Goal: Task Accomplishment & Management: Manage account settings

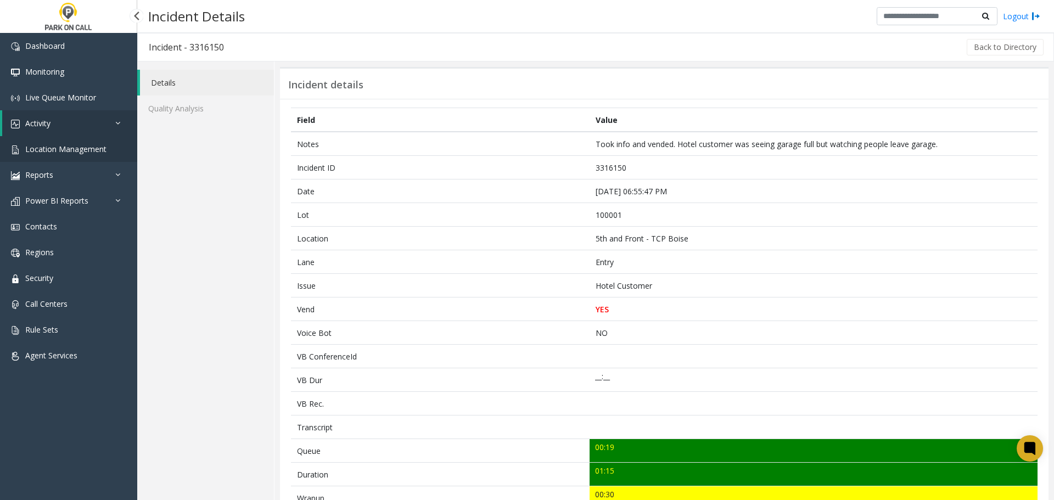
click at [82, 149] on span "Location Management" at bounding box center [65, 149] width 81 height 10
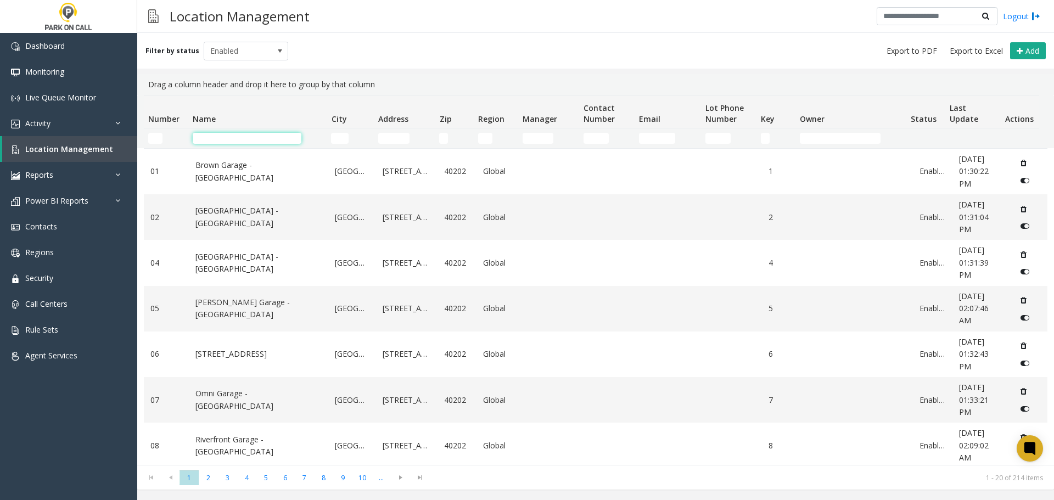
click at [258, 141] on input "Name Filter" at bounding box center [247, 138] width 109 height 11
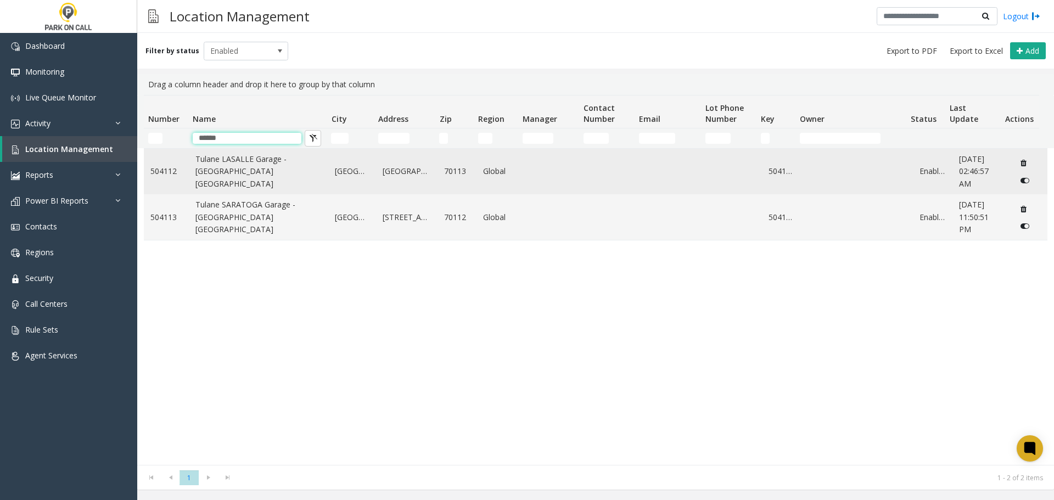
type input "******"
click at [228, 163] on link "Tulane LASALLE Garage - [GEOGRAPHIC_DATA] [GEOGRAPHIC_DATA]" at bounding box center [259, 171] width 127 height 37
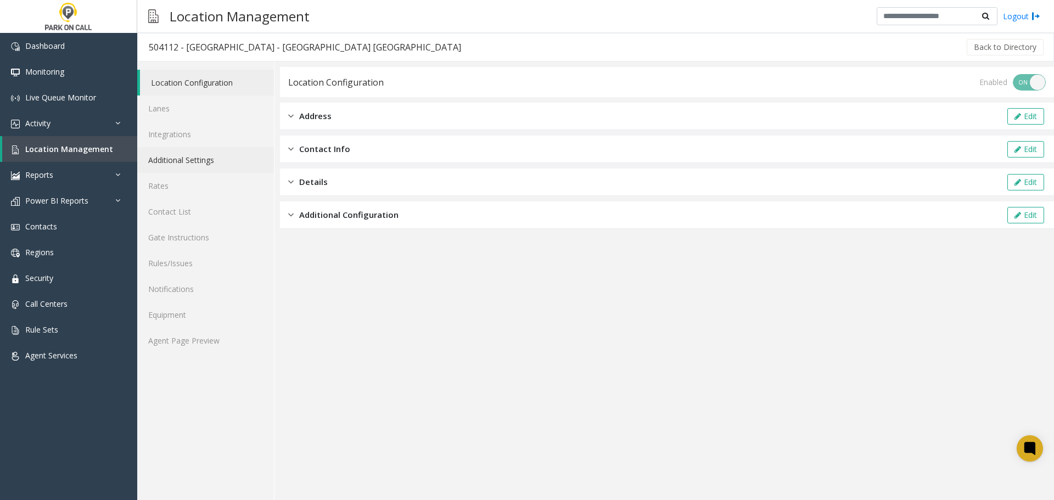
click at [208, 159] on link "Additional Settings" at bounding box center [205, 160] width 137 height 26
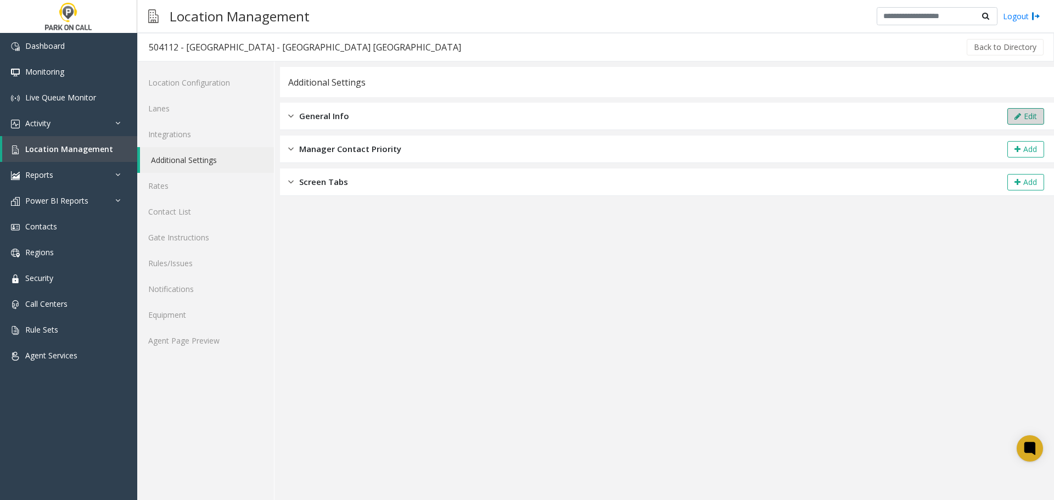
click at [1037, 116] on button "Edit" at bounding box center [1026, 116] width 37 height 16
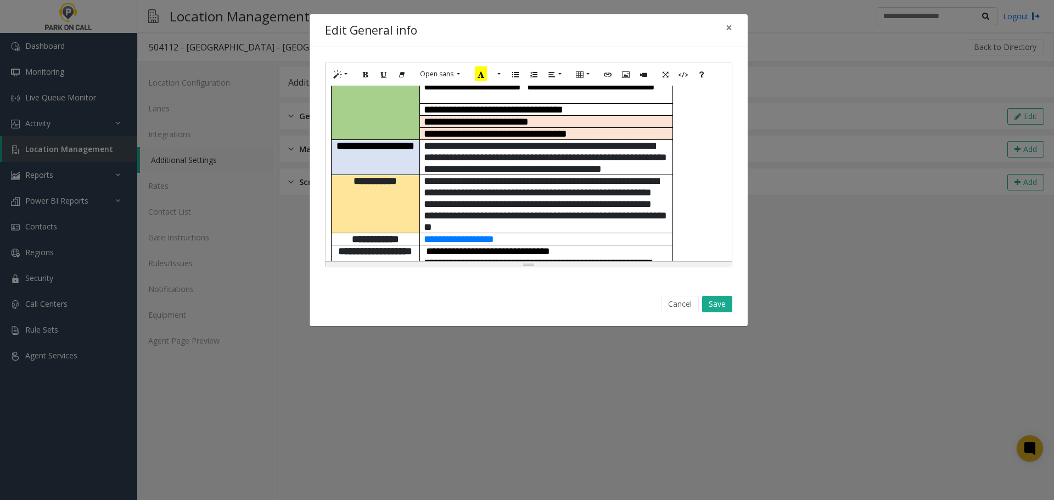
scroll to position [165, 0]
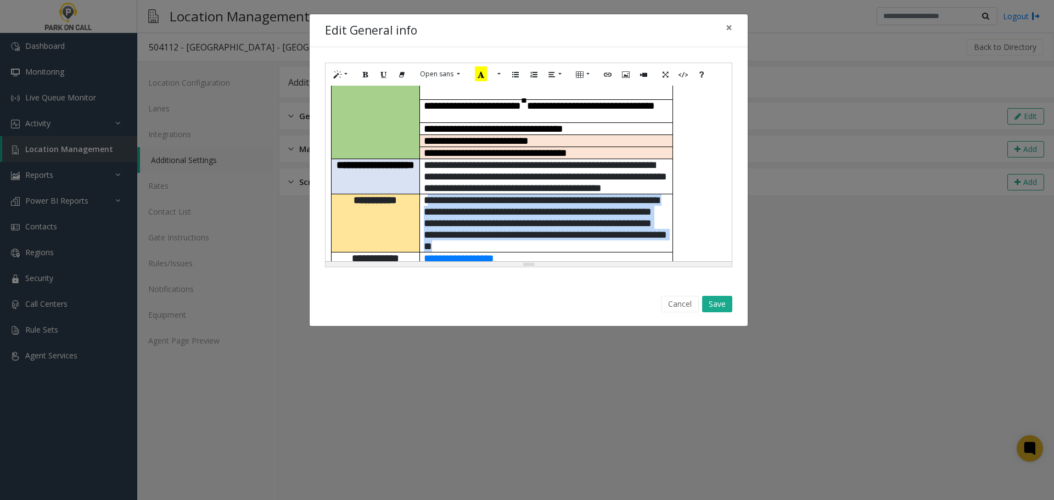
drag, startPoint x: 644, startPoint y: 236, endPoint x: 432, endPoint y: 182, distance: 219.3
click at [432, 194] on p "**********" at bounding box center [546, 223] width 245 height 58
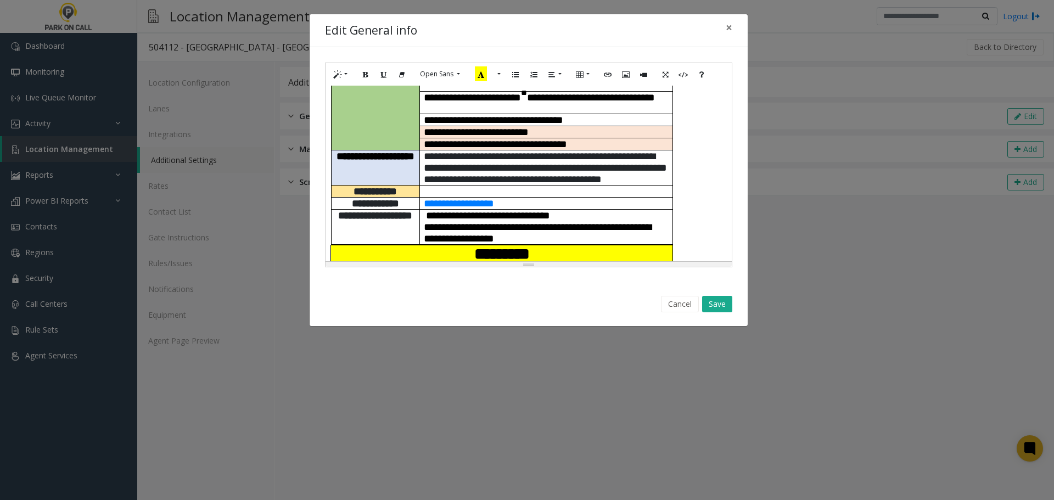
click at [725, 295] on div "Cancel Save" at bounding box center [528, 305] width 423 height 28
click at [721, 305] on button "Save" at bounding box center [717, 304] width 30 height 16
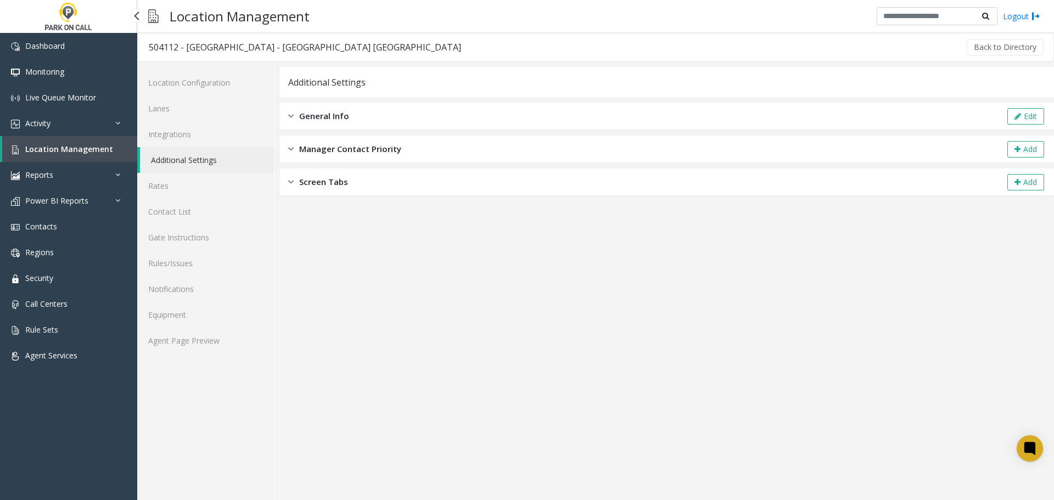
click at [85, 153] on span "Location Management" at bounding box center [69, 149] width 88 height 10
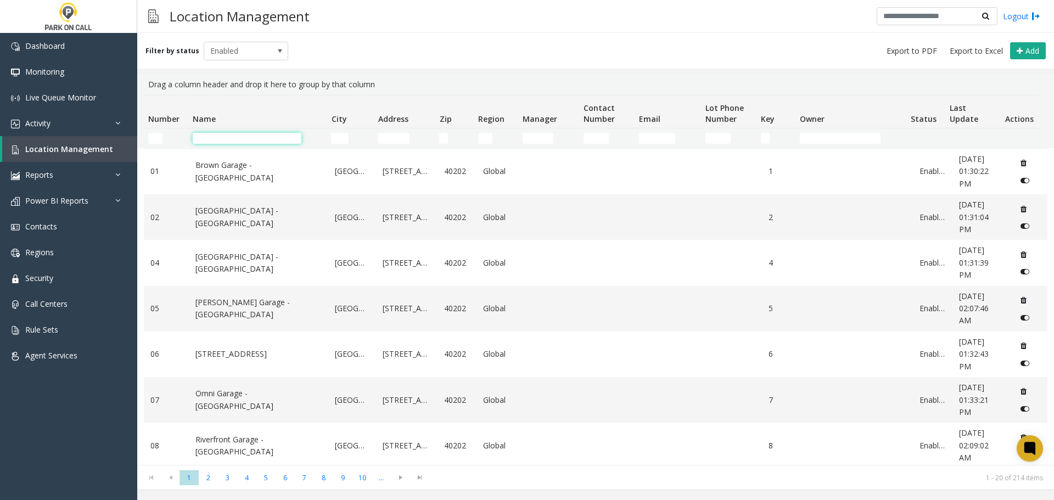
click at [261, 136] on input "Name Filter" at bounding box center [247, 138] width 109 height 11
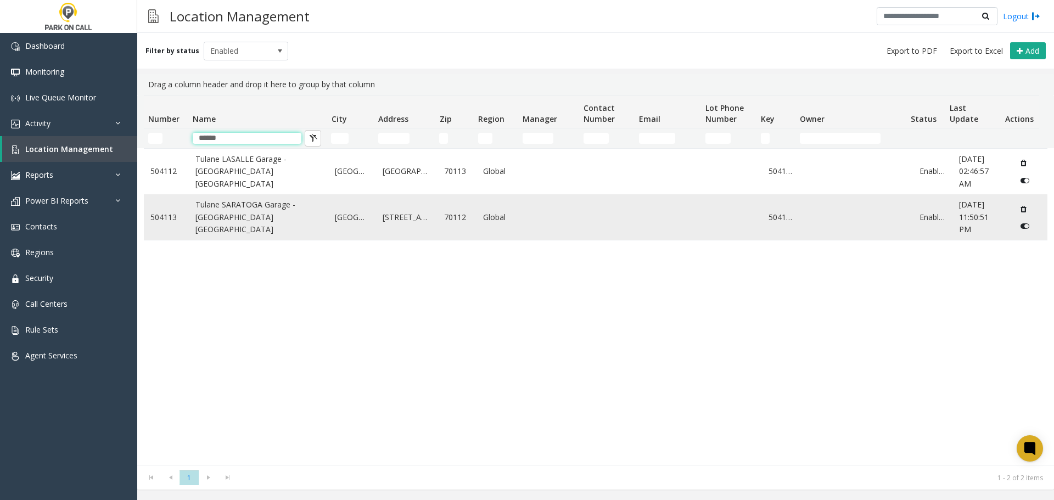
type input "******"
click at [258, 223] on link "Tulane SARATOGA Garage - [GEOGRAPHIC_DATA] [GEOGRAPHIC_DATA]" at bounding box center [259, 217] width 127 height 37
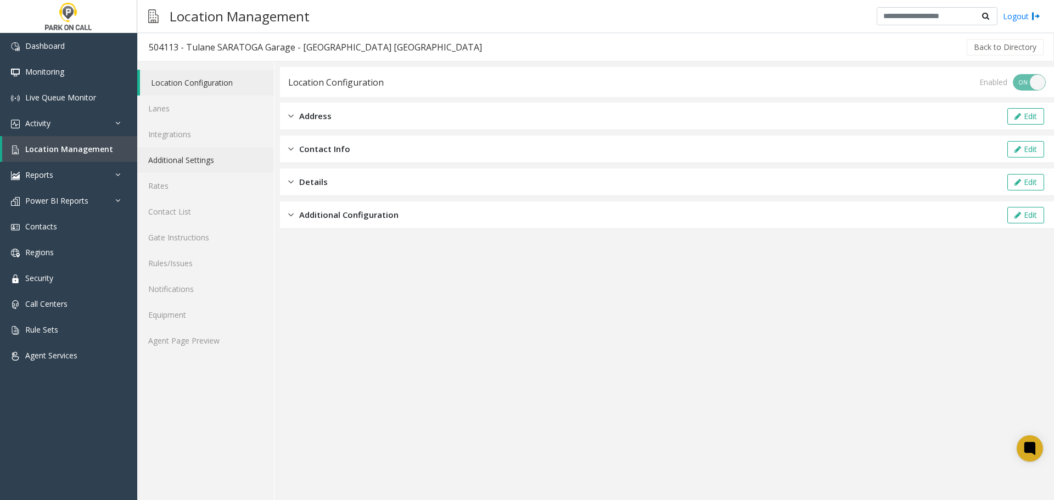
click at [202, 158] on link "Additional Settings" at bounding box center [205, 160] width 137 height 26
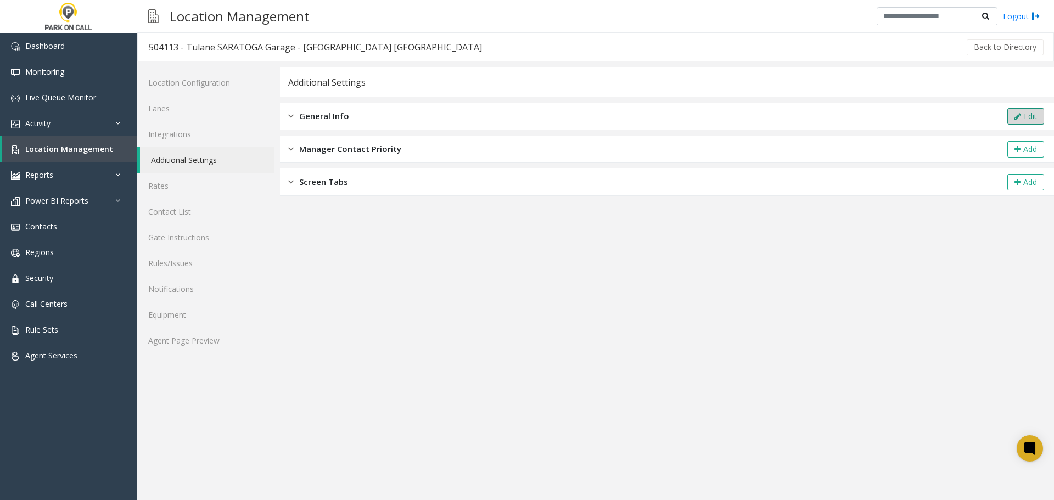
click at [1020, 114] on icon at bounding box center [1018, 117] width 7 height 8
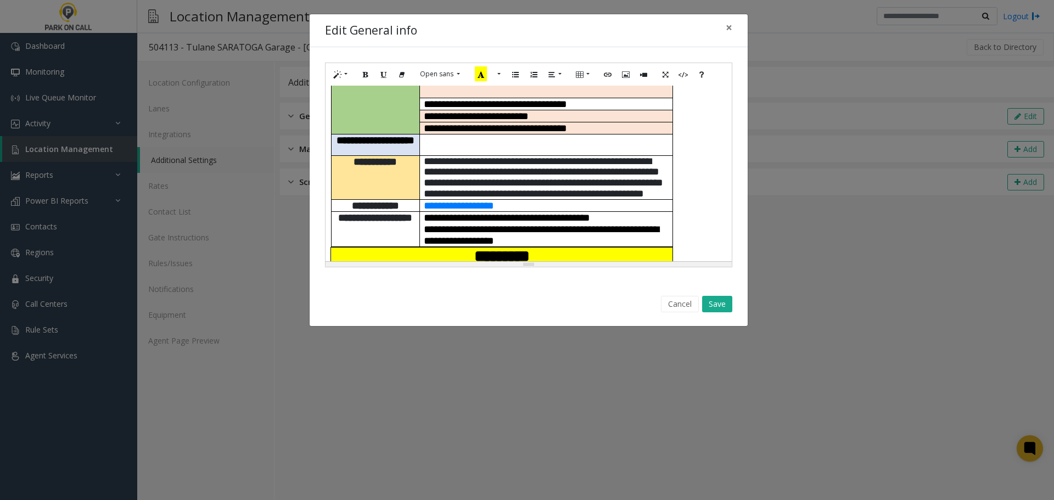
scroll to position [165, 0]
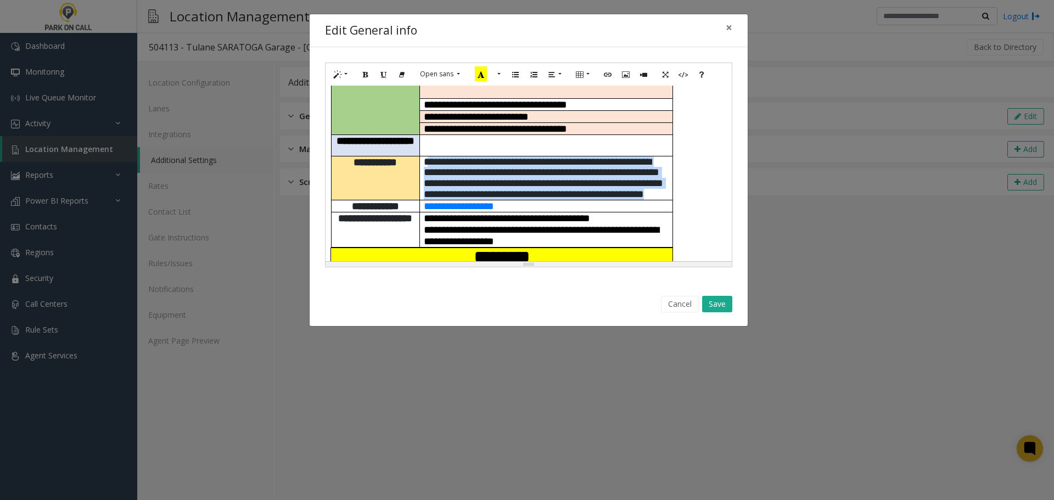
drag, startPoint x: 591, startPoint y: 170, endPoint x: 432, endPoint y: 139, distance: 162.9
click at [432, 157] on span "**********" at bounding box center [543, 178] width 239 height 43
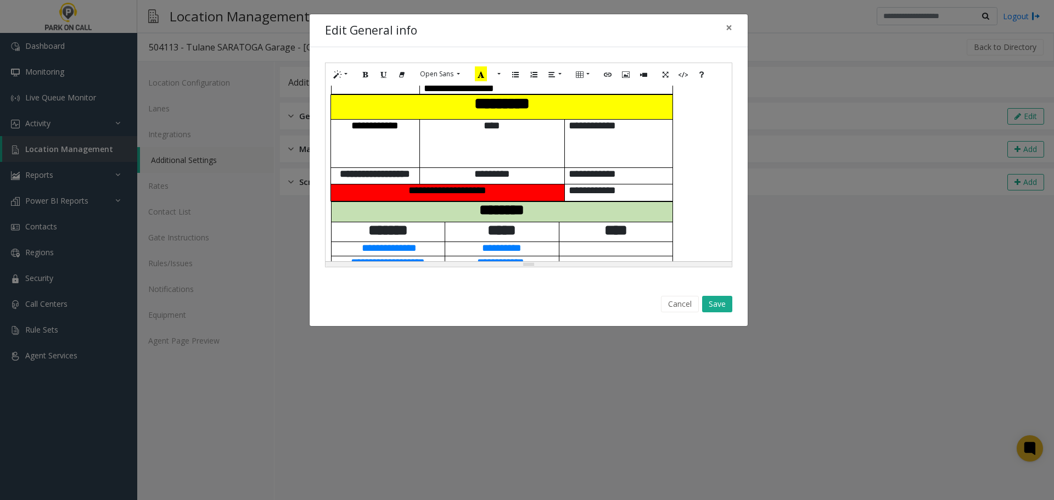
scroll to position [275, 0]
click at [473, 144] on p "****" at bounding box center [492, 136] width 144 height 35
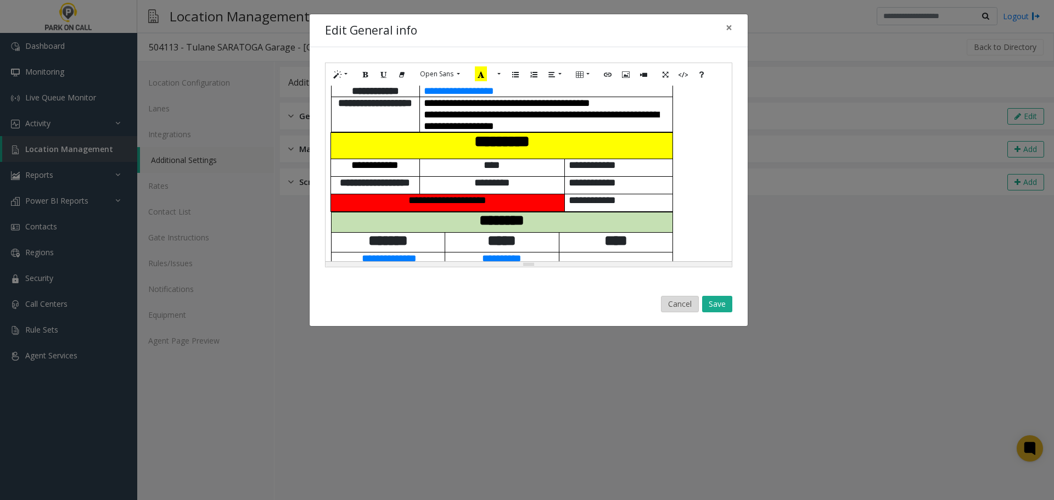
scroll to position [220, 0]
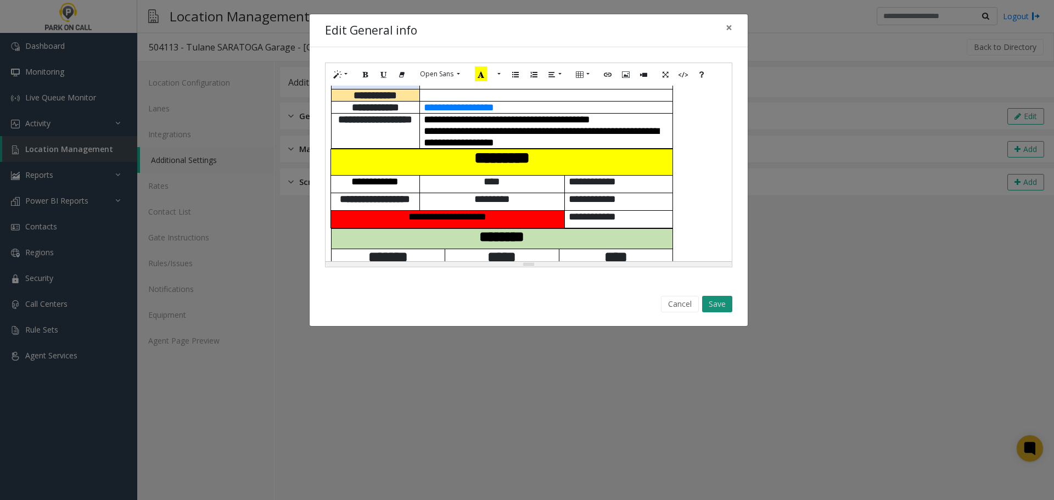
click at [722, 301] on button "Save" at bounding box center [717, 304] width 30 height 16
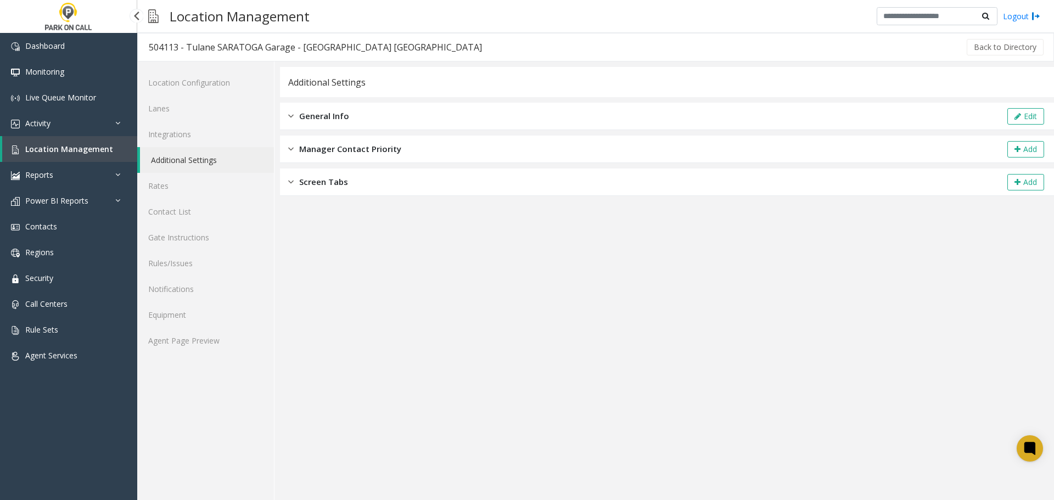
click at [69, 149] on span "Location Management" at bounding box center [69, 149] width 88 height 10
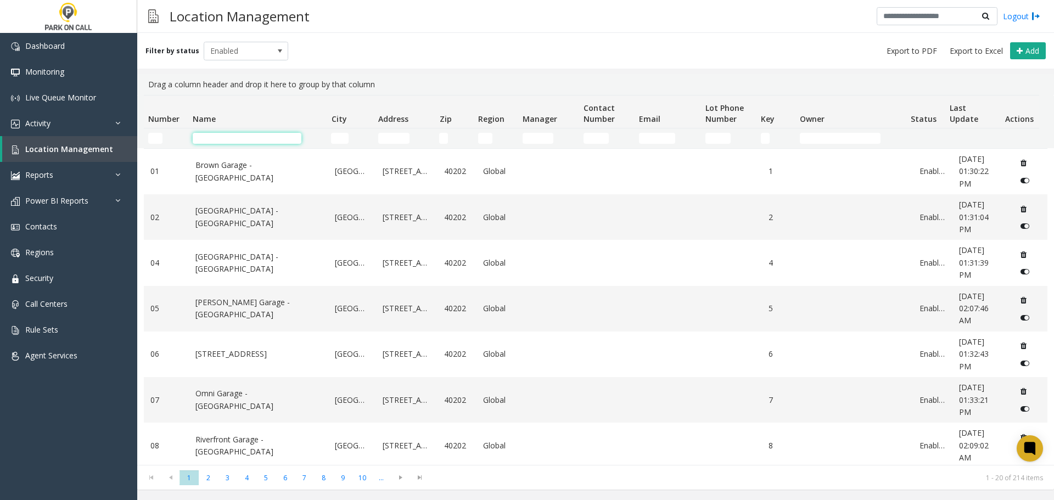
click at [220, 137] on input "Name Filter" at bounding box center [247, 138] width 109 height 11
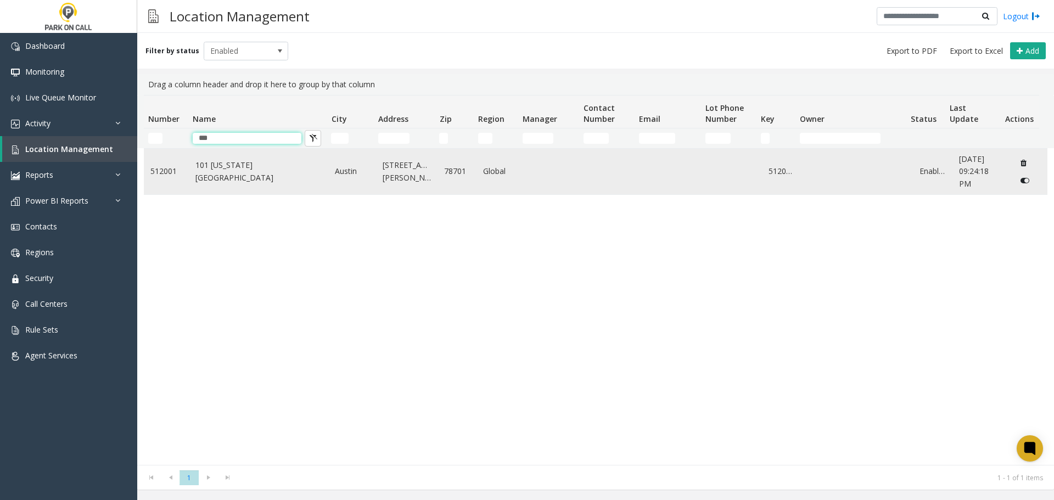
type input "***"
drag, startPoint x: 188, startPoint y: 166, endPoint x: 194, endPoint y: 167, distance: 5.5
click at [189, 167] on tr "[GEOGRAPHIC_DATA][US_STATE] [GEOGRAPHIC_DATA] [STREET_ADDRESS][PERSON_NAME] Glo…" at bounding box center [596, 172] width 904 height 46
click at [196, 167] on link "101 [US_STATE][GEOGRAPHIC_DATA]" at bounding box center [259, 171] width 127 height 25
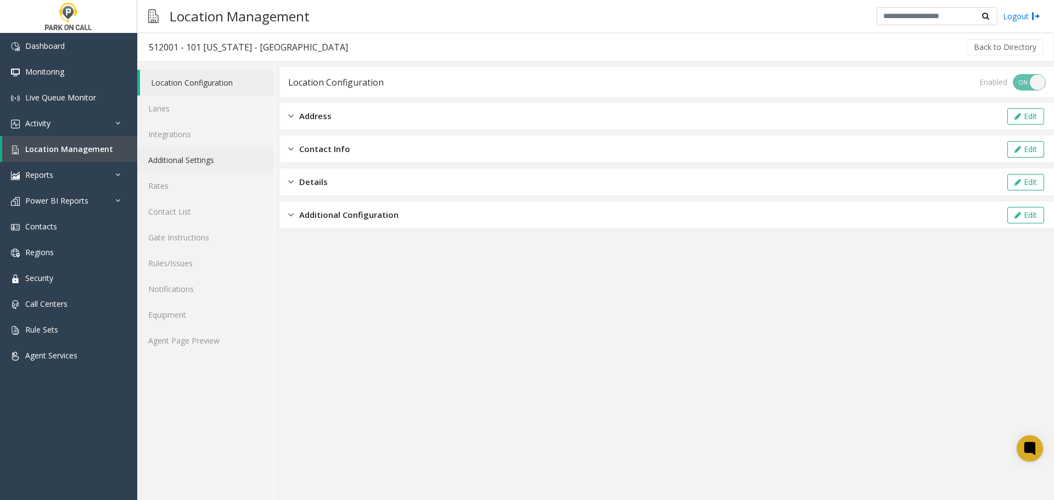
click at [195, 157] on link "Additional Settings" at bounding box center [205, 160] width 137 height 26
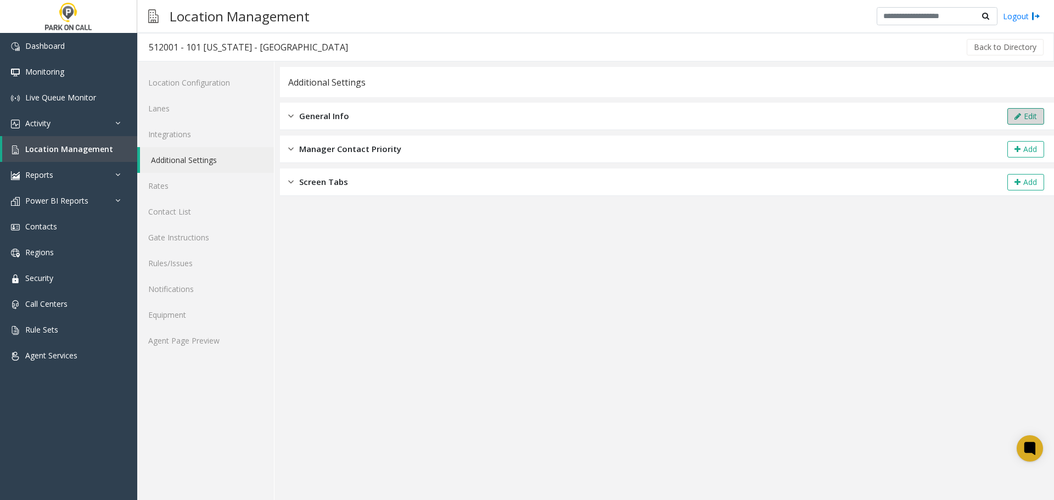
click at [1034, 116] on button "Edit" at bounding box center [1026, 116] width 37 height 16
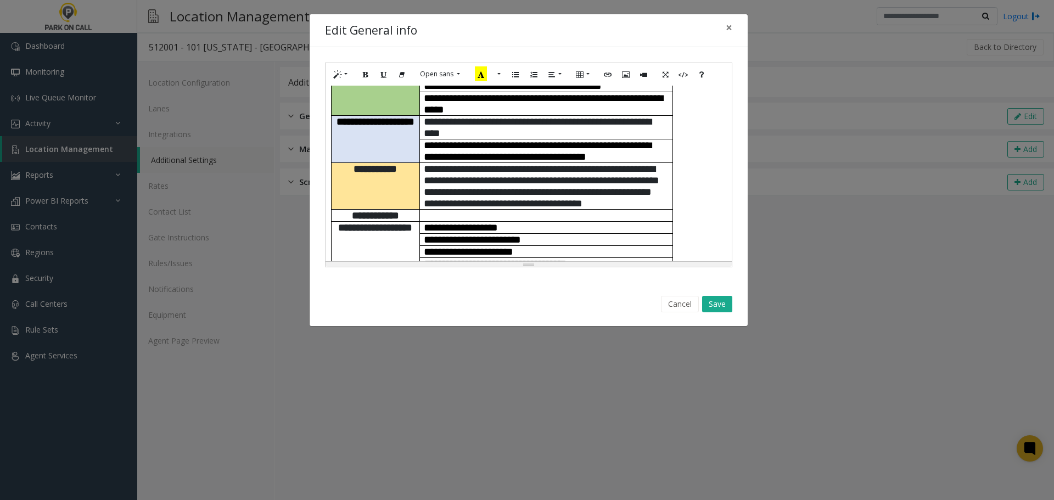
scroll to position [220, 0]
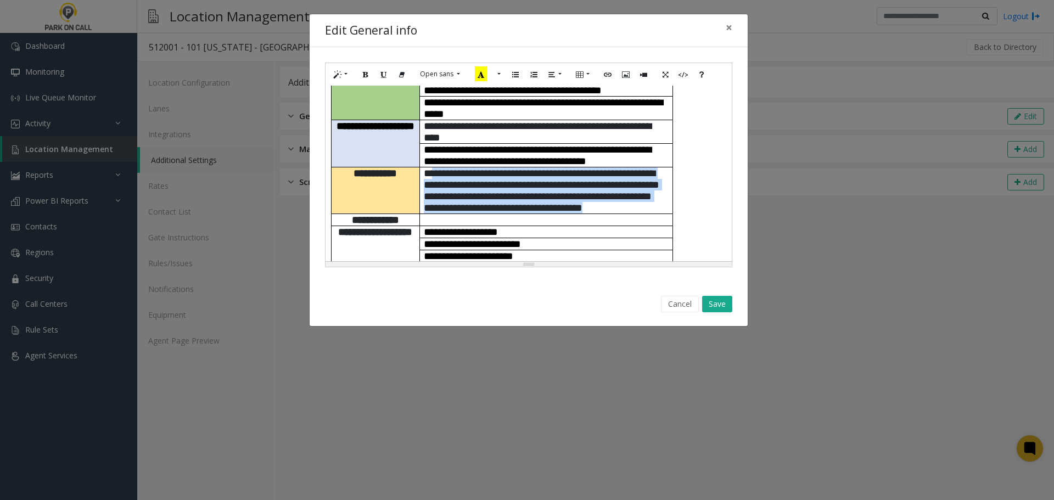
drag, startPoint x: 511, startPoint y: 192, endPoint x: 434, endPoint y: 143, distance: 90.9
click at [434, 168] on p "**********" at bounding box center [546, 191] width 245 height 46
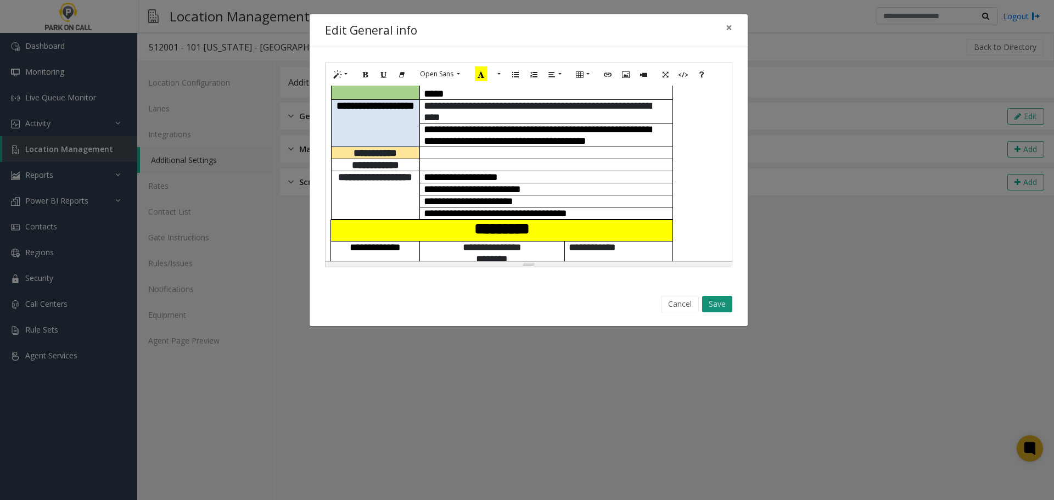
click at [726, 298] on button "Save" at bounding box center [717, 304] width 30 height 16
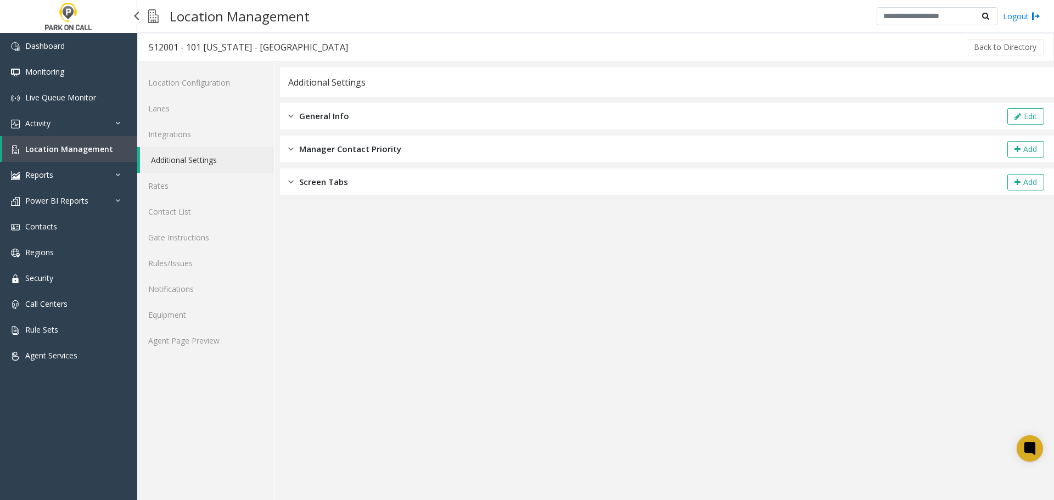
click at [94, 146] on span "Location Management" at bounding box center [69, 149] width 88 height 10
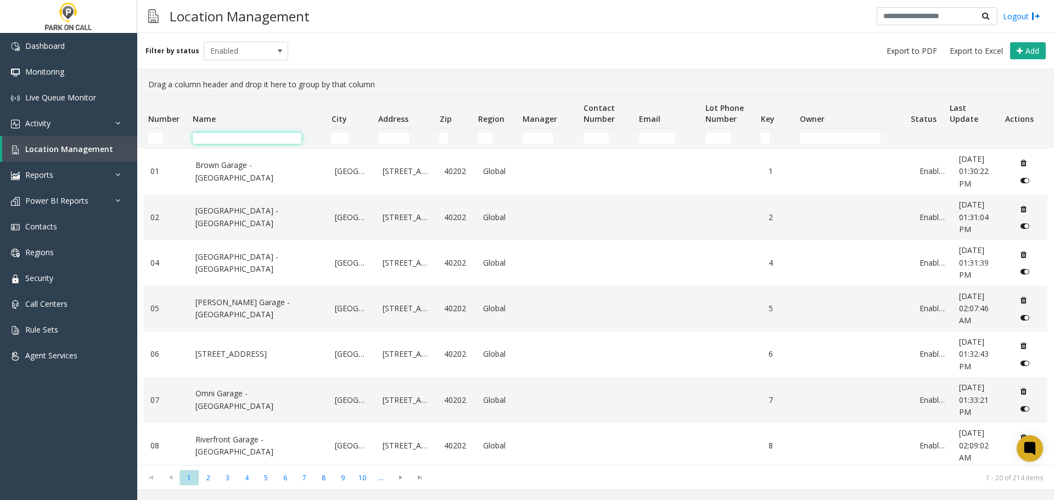
click at [293, 135] on input "Name Filter" at bounding box center [247, 138] width 109 height 11
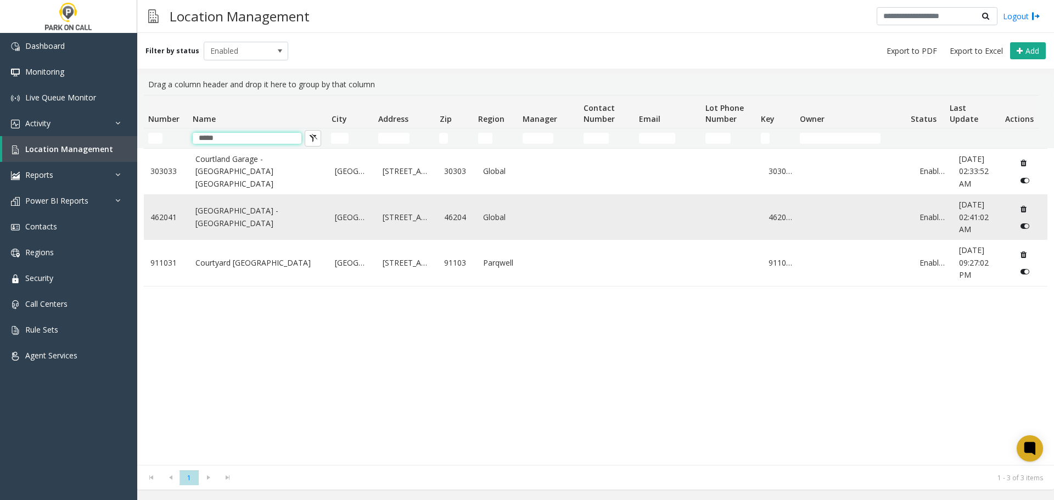
type input "*****"
click at [231, 239] on td "[GEOGRAPHIC_DATA] - [GEOGRAPHIC_DATA]" at bounding box center [259, 217] width 140 height 46
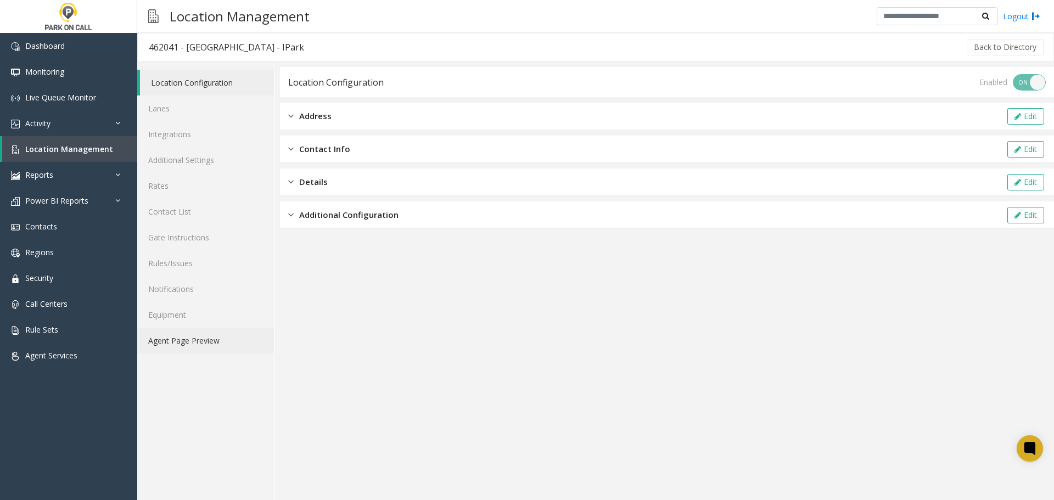
click at [198, 341] on link "Agent Page Preview" at bounding box center [205, 341] width 137 height 26
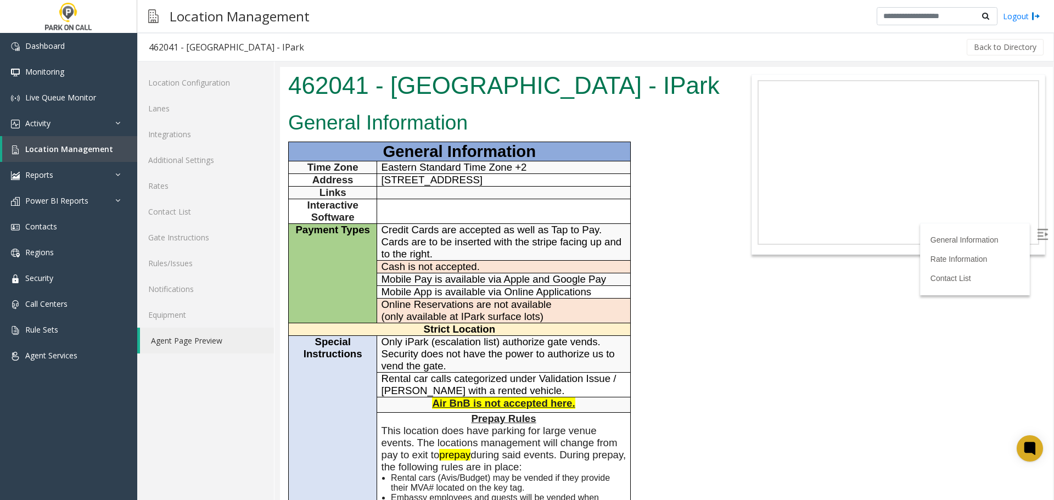
scroll to position [330, 0]
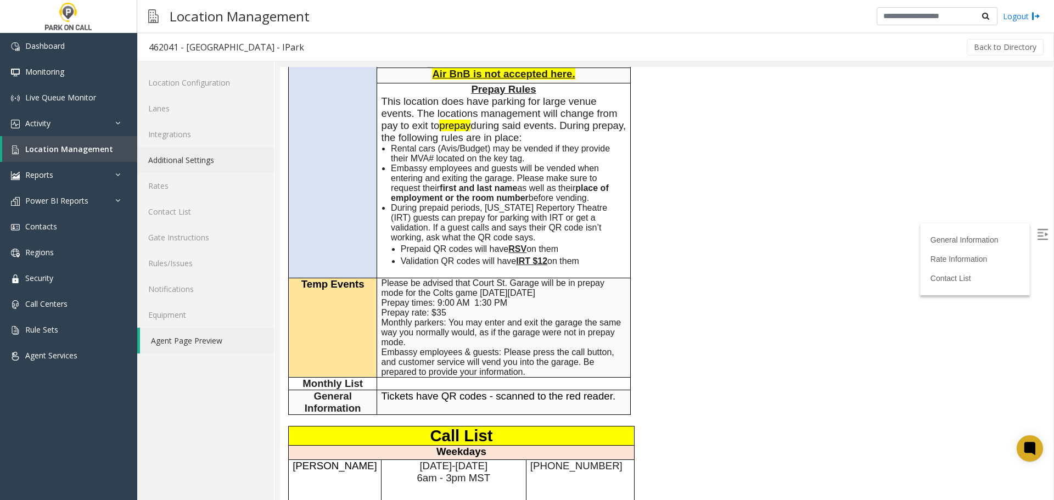
click at [183, 159] on link "Additional Settings" at bounding box center [205, 160] width 137 height 26
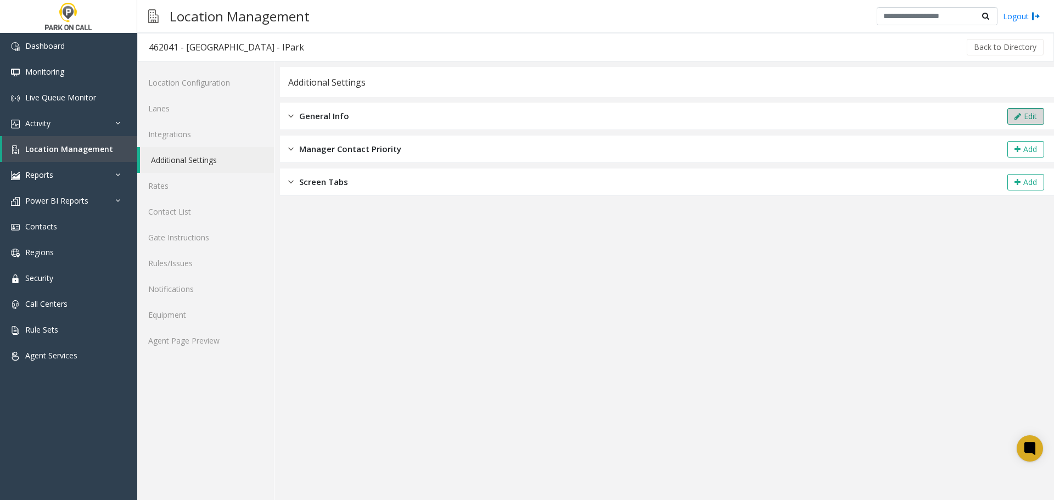
click at [1026, 109] on button "Edit" at bounding box center [1026, 116] width 37 height 16
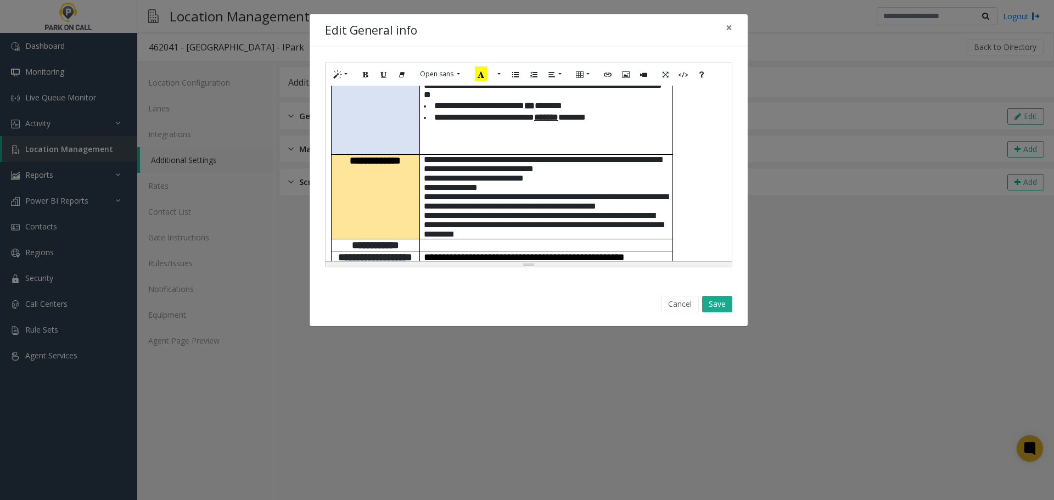
scroll to position [494, 0]
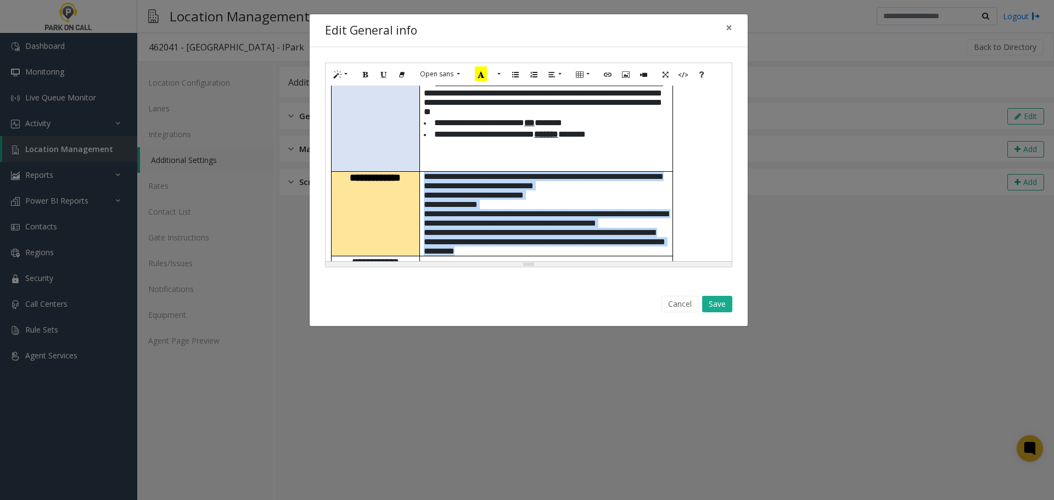
drag, startPoint x: 597, startPoint y: 235, endPoint x: 424, endPoint y: 126, distance: 204.3
click at [424, 172] on p "**********" at bounding box center [546, 214] width 245 height 84
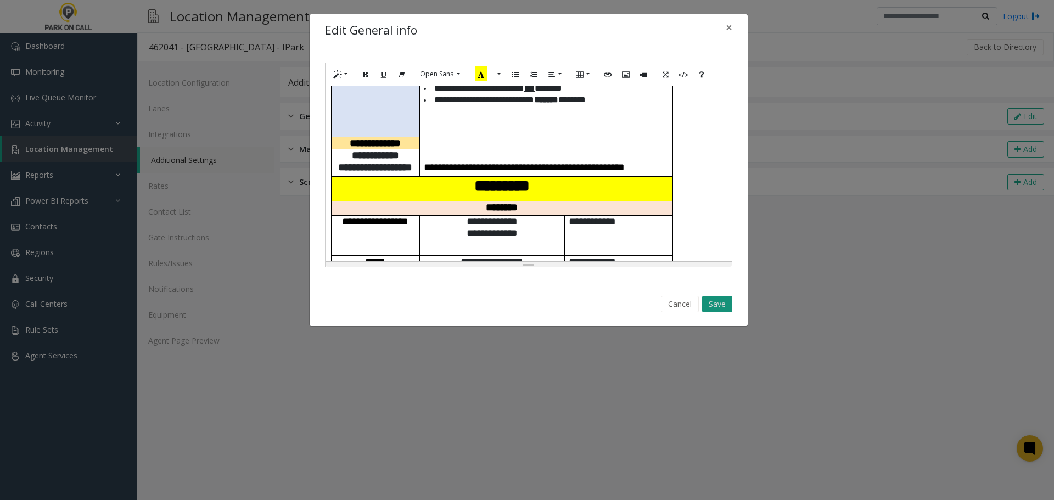
click at [715, 303] on button "Save" at bounding box center [717, 304] width 30 height 16
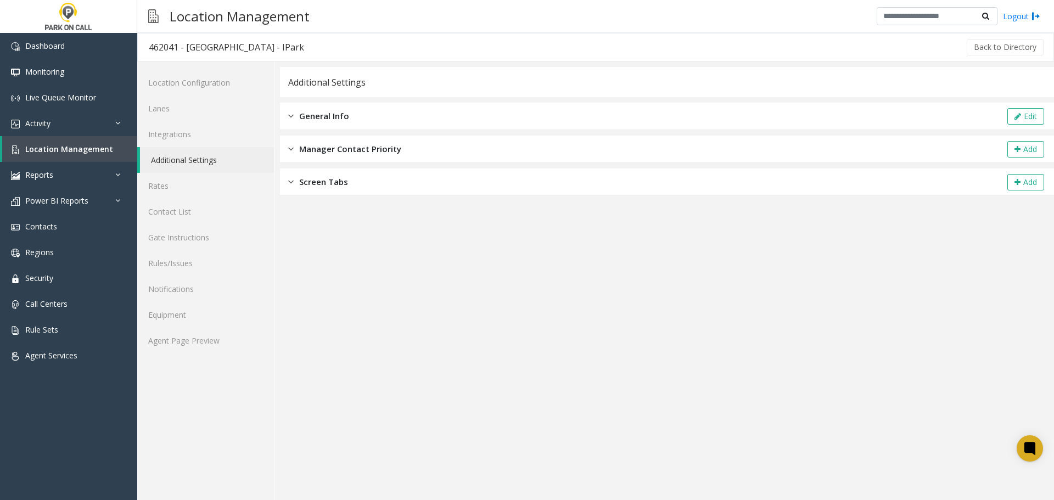
drag, startPoint x: 544, startPoint y: 306, endPoint x: 535, endPoint y: 310, distance: 9.8
click at [544, 306] on app-general-info "**********" at bounding box center [667, 283] width 774 height 433
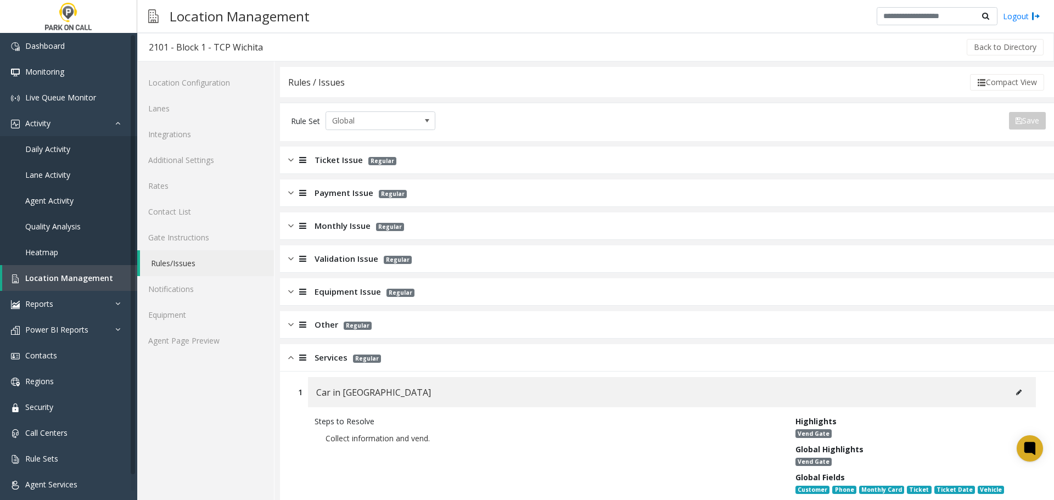
scroll to position [1538, 0]
